Goal: Navigation & Orientation: Find specific page/section

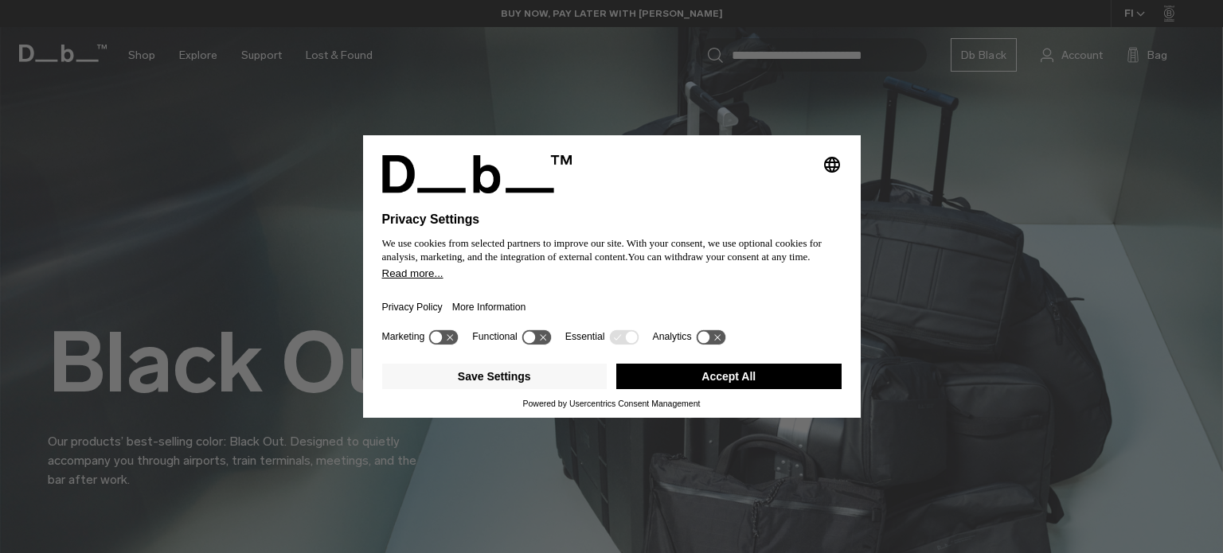
click at [701, 376] on button "Accept All" at bounding box center [728, 376] width 225 height 25
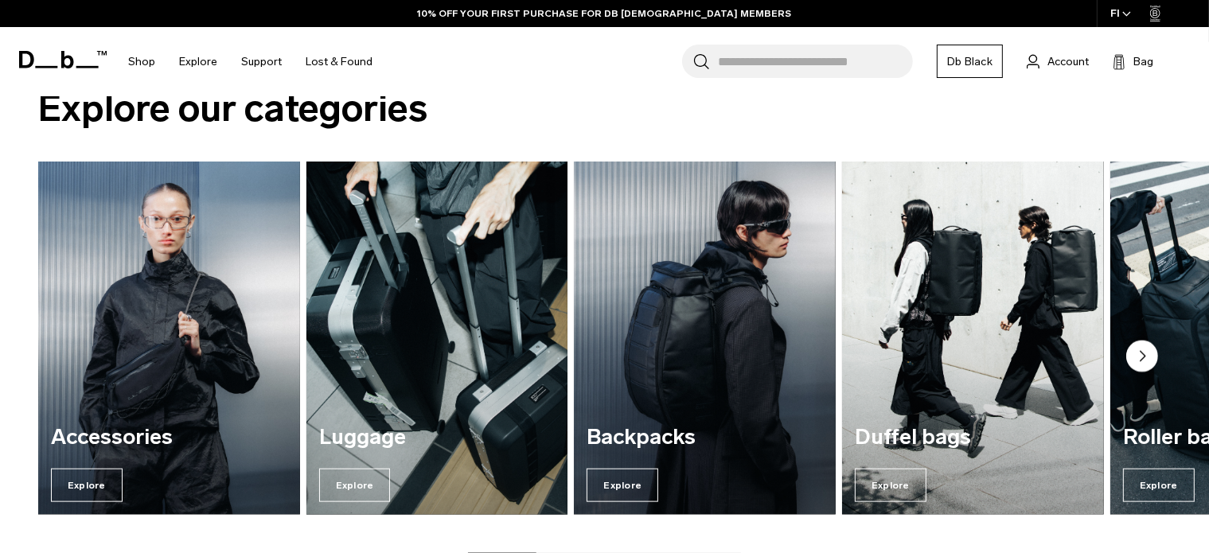
scroll to position [1831, 0]
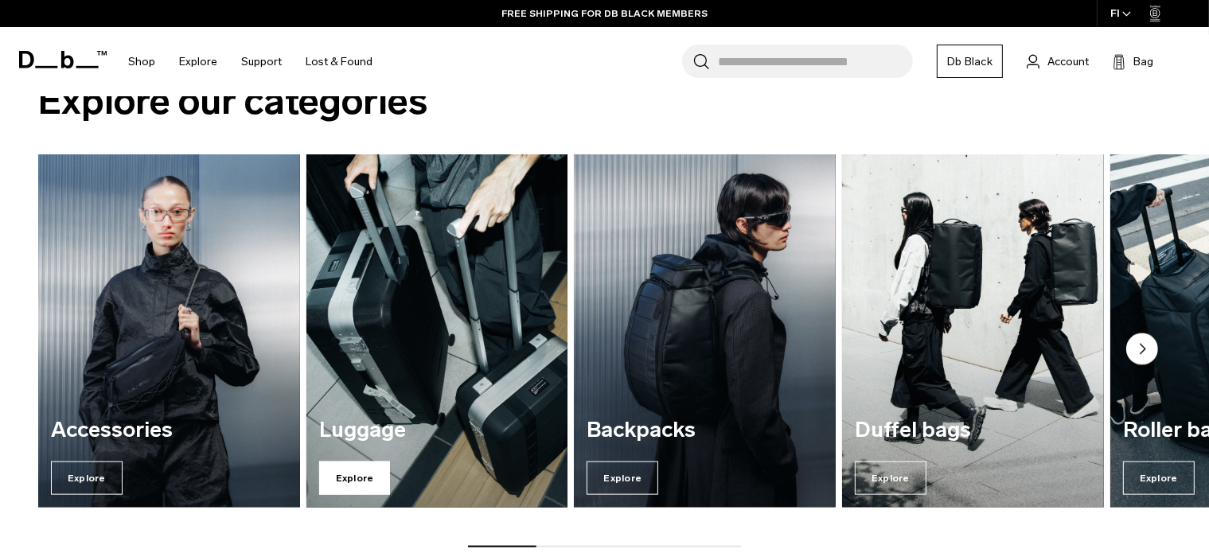
click at [376, 472] on span "Explore" at bounding box center [355, 478] width 72 height 33
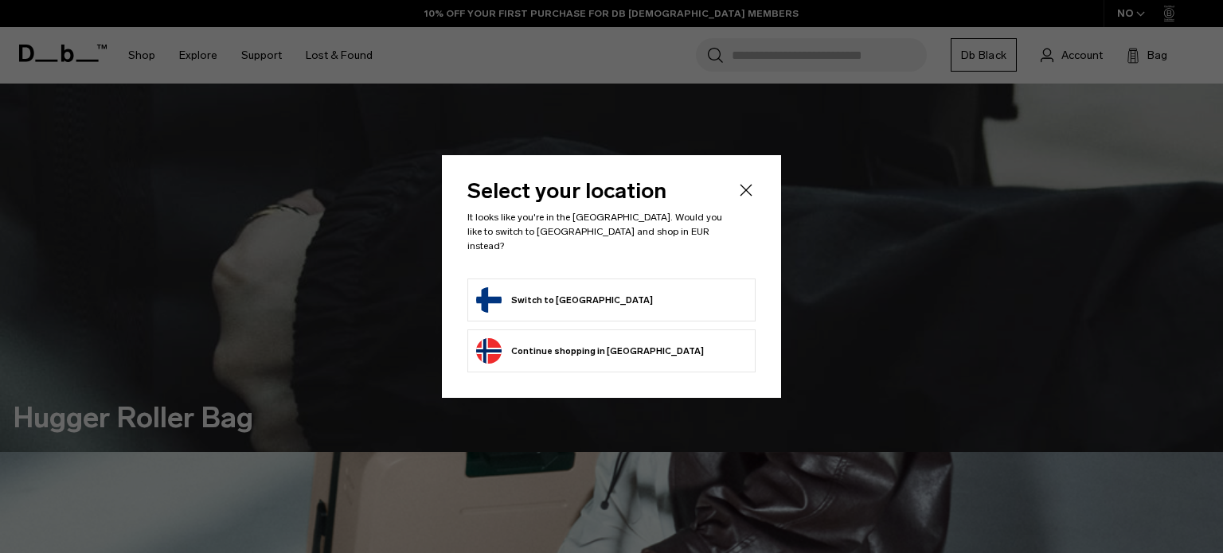
click at [554, 295] on button "Switch to Finland" at bounding box center [564, 299] width 177 height 25
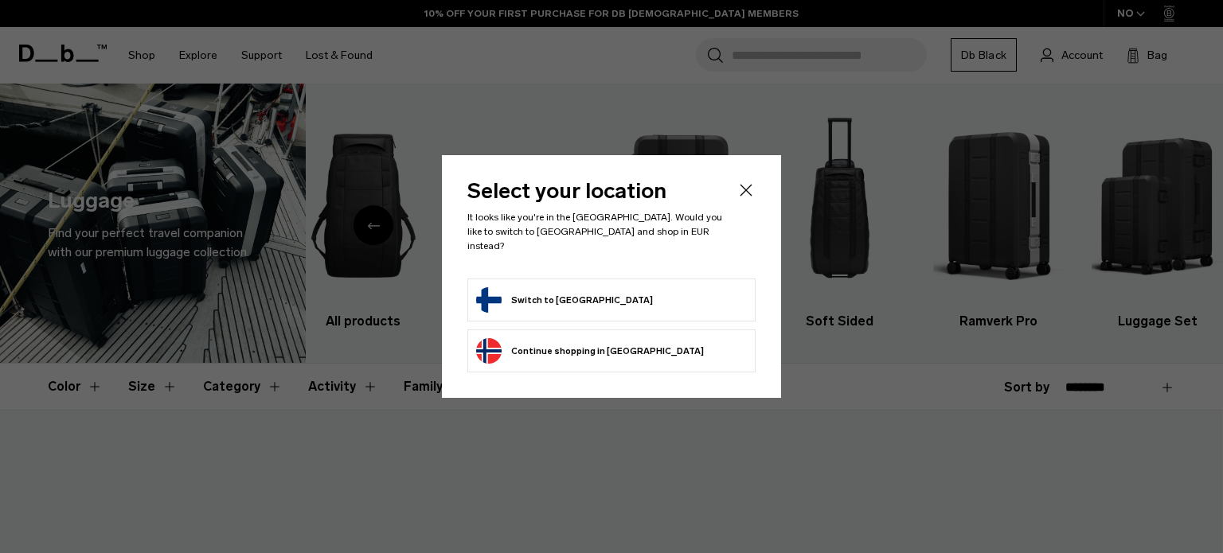
click at [747, 196] on icon "Close" at bounding box center [746, 190] width 12 height 12
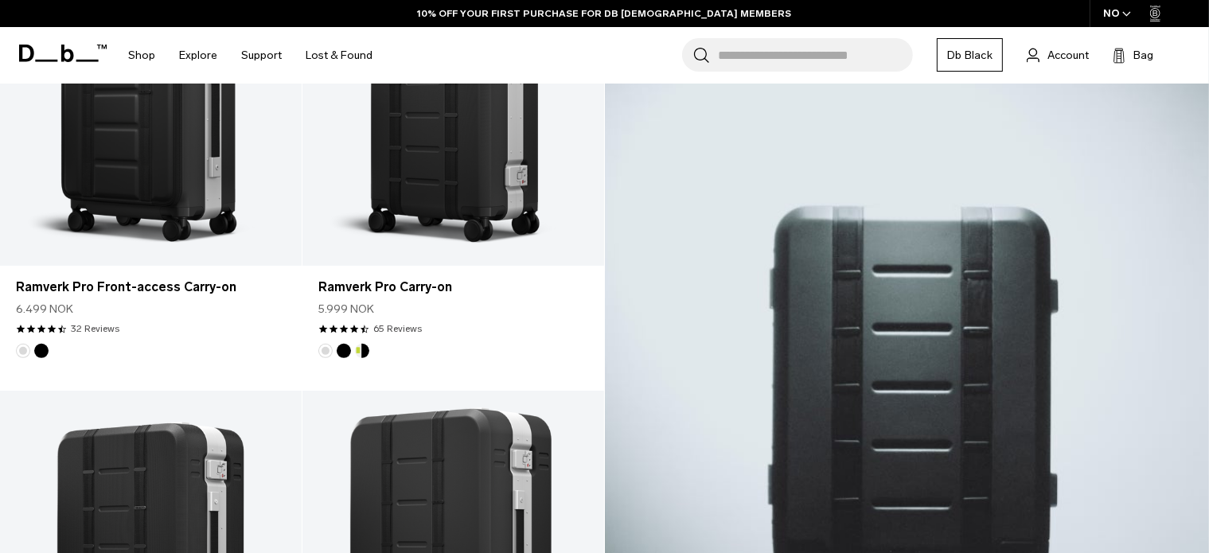
click at [1124, 11] on icon "button" at bounding box center [1127, 14] width 9 height 6
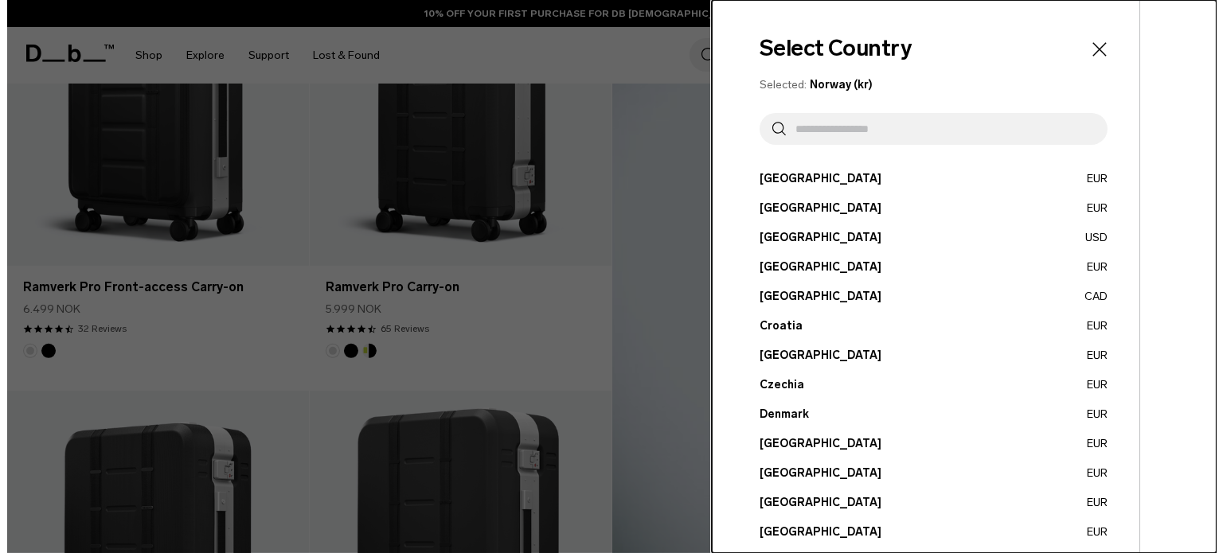
scroll to position [481, 0]
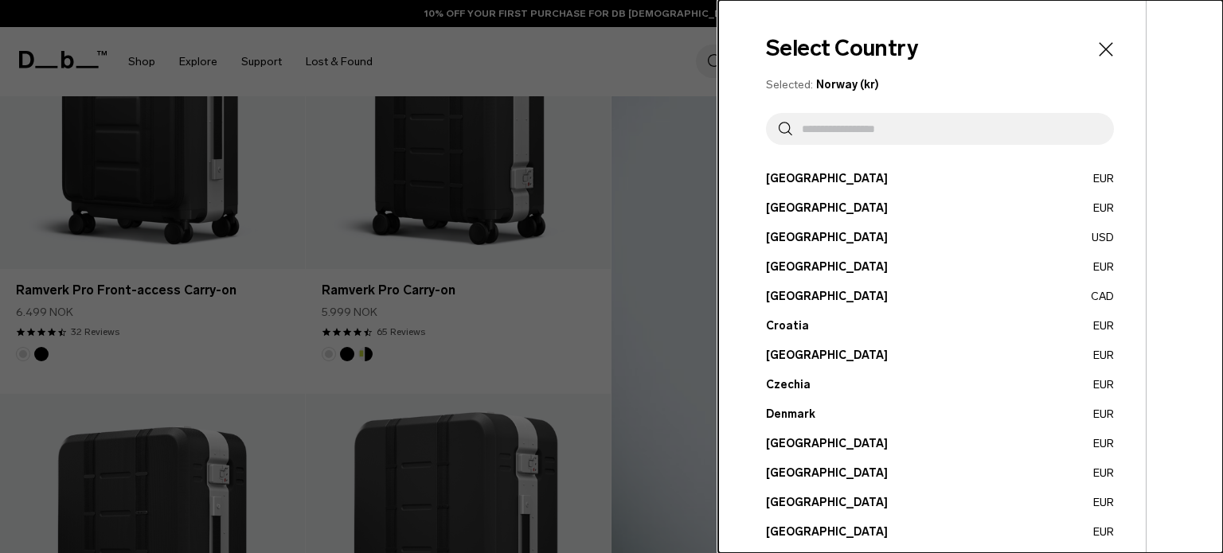
click at [809, 471] on button "Finland EUR" at bounding box center [940, 473] width 348 height 17
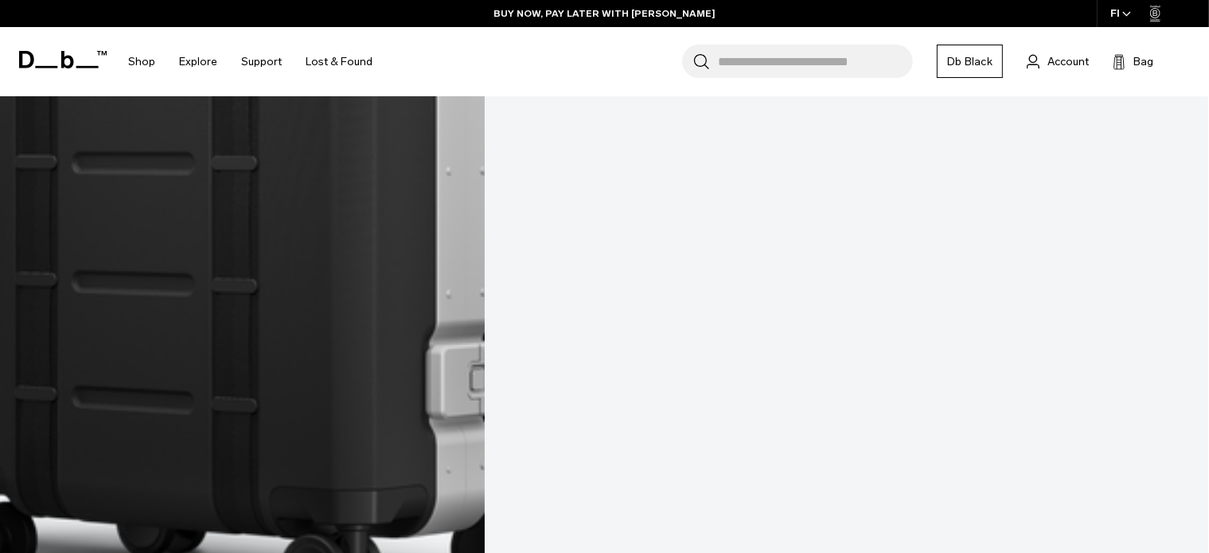
scroll to position [2468, 0]
